Goal: Information Seeking & Learning: Find specific fact

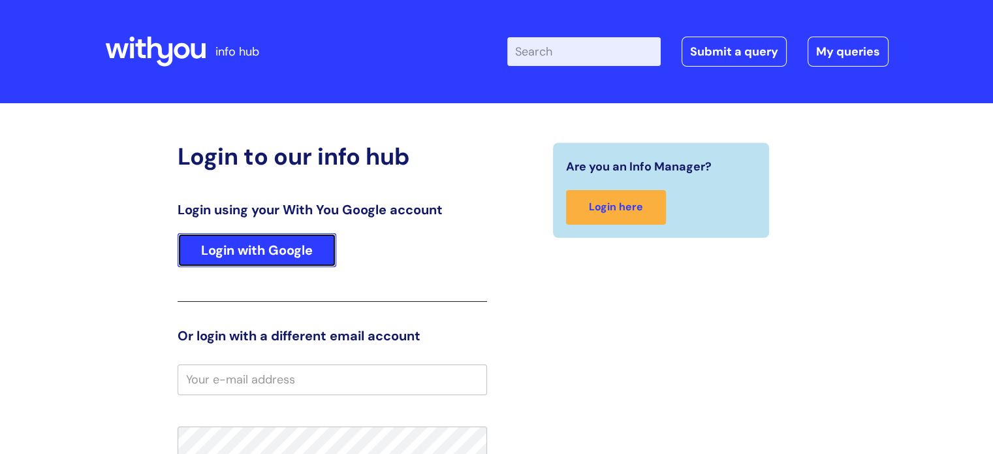
click at [240, 267] on link "Login with Google" at bounding box center [257, 250] width 159 height 34
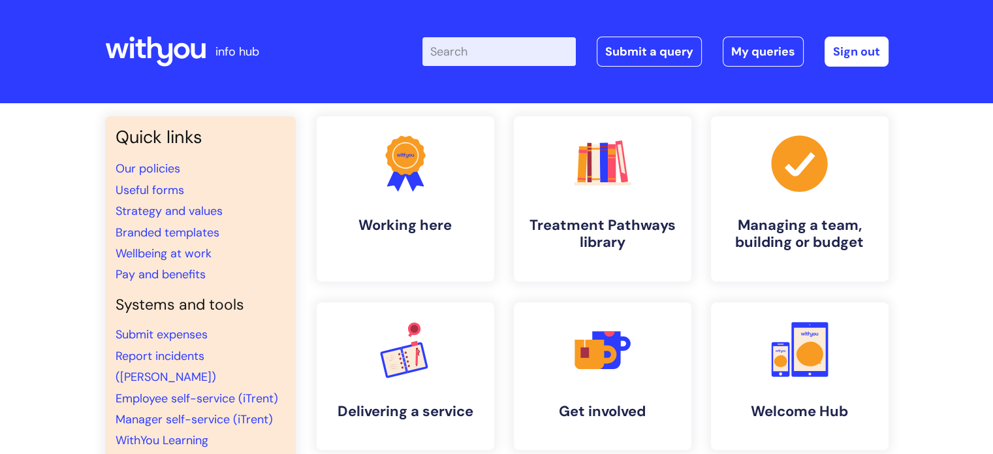
click at [548, 39] on input "Enter your search term here..." at bounding box center [498, 51] width 153 height 29
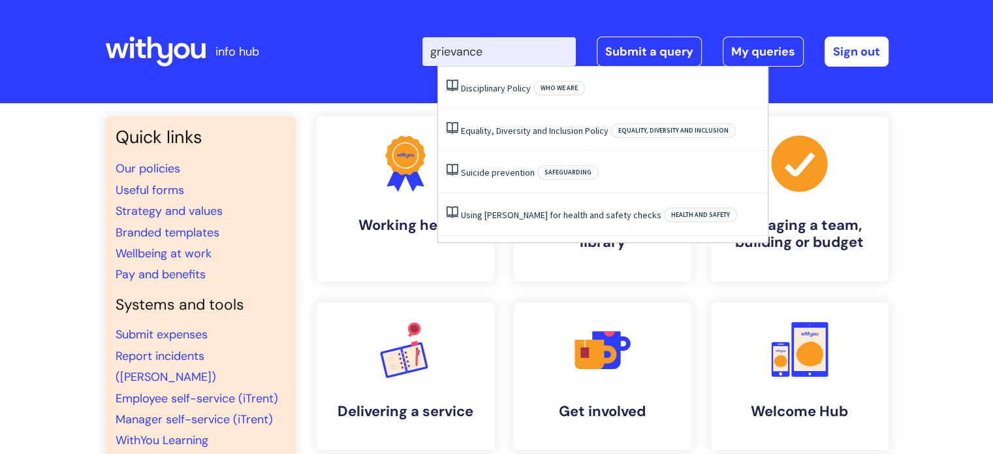
type input "grievance"
click button "Search" at bounding box center [0, 0] width 0 height 0
